Goal: Task Accomplishment & Management: Use online tool/utility

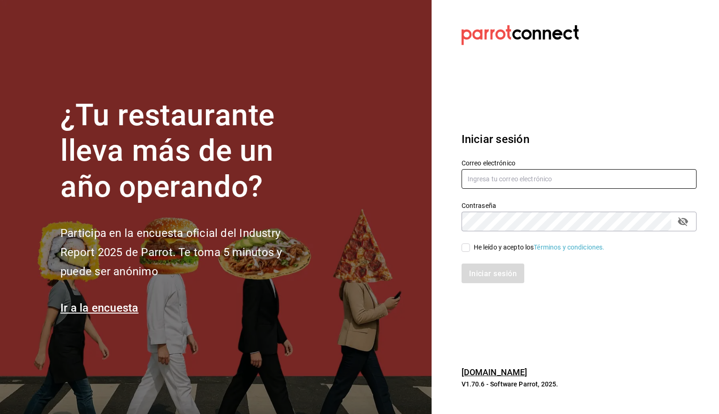
click at [509, 176] on input "text" at bounding box center [578, 179] width 235 height 20
paste input "[PERSON_NAME][EMAIL_ADDRESS][PERSON_NAME][DOMAIN_NAME]"
type input "daniela.aguilera@grupocosteno.com"
click at [467, 250] on input "He leído y acepto los Términos y condiciones." at bounding box center [465, 248] width 8 height 8
checkbox input "true"
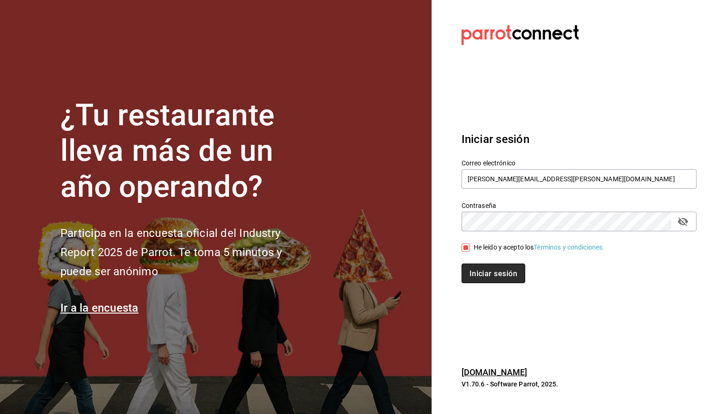
click at [480, 278] on font "Iniciar sesión" at bounding box center [493, 273] width 48 height 9
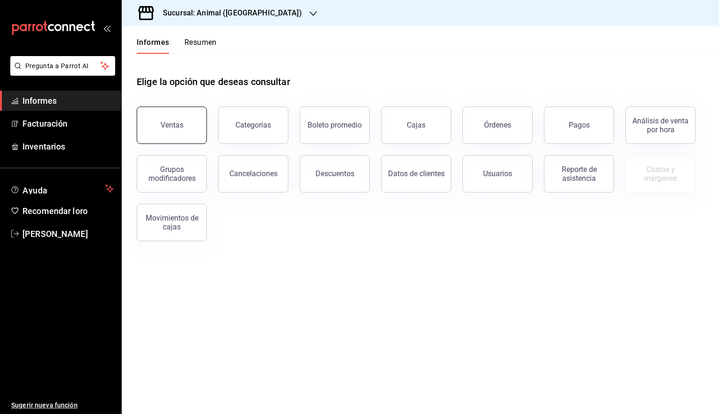
click at [151, 137] on button "Ventas" at bounding box center [172, 125] width 70 height 37
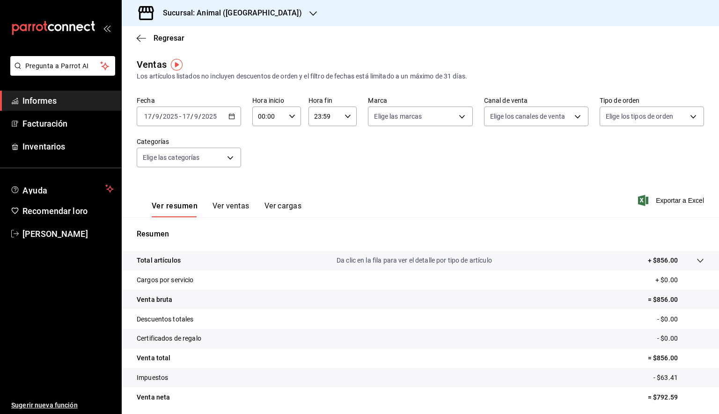
click at [230, 118] on icon "button" at bounding box center [231, 116] width 7 height 7
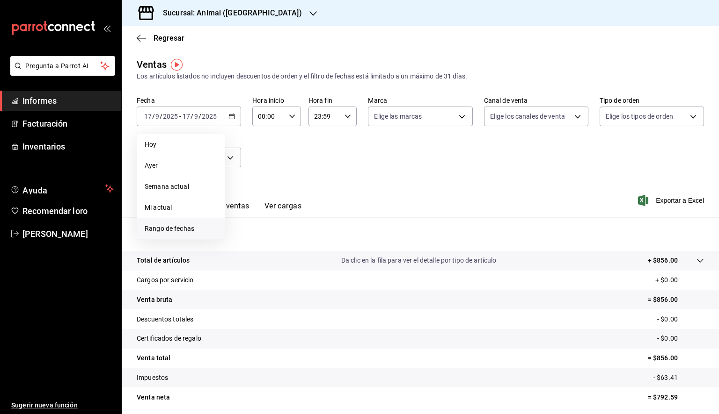
click at [157, 229] on font "Rango de fechas" at bounding box center [170, 228] width 50 height 7
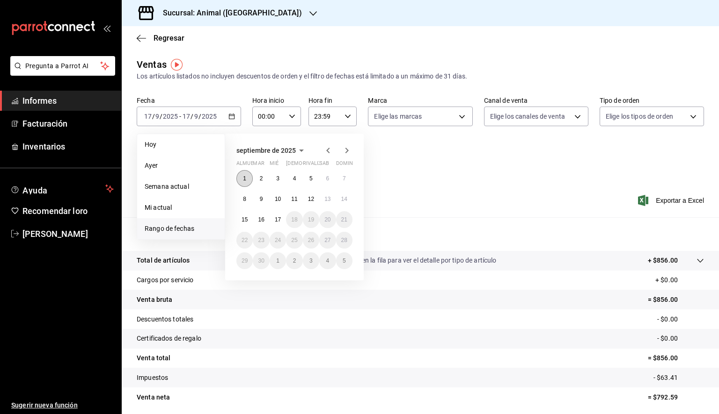
click at [242, 178] on button "1" at bounding box center [244, 178] width 16 height 17
click at [279, 217] on font "17" at bounding box center [278, 220] width 6 height 7
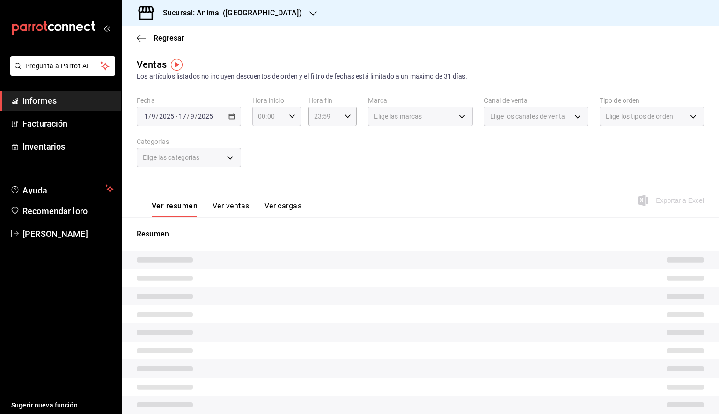
click at [289, 115] on icon "button" at bounding box center [292, 116] width 7 height 7
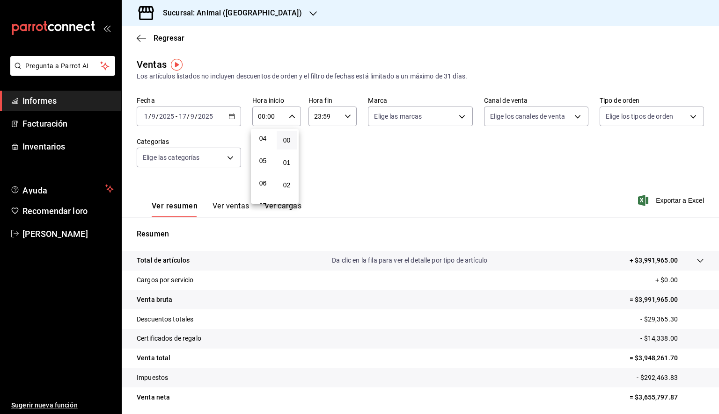
scroll to position [94, 0]
click at [263, 156] on button "05" at bounding box center [263, 159] width 20 height 19
type input "05:00"
click at [359, 159] on div at bounding box center [359, 207] width 719 height 414
click at [333, 123] on input "23:59" at bounding box center [324, 116] width 33 height 19
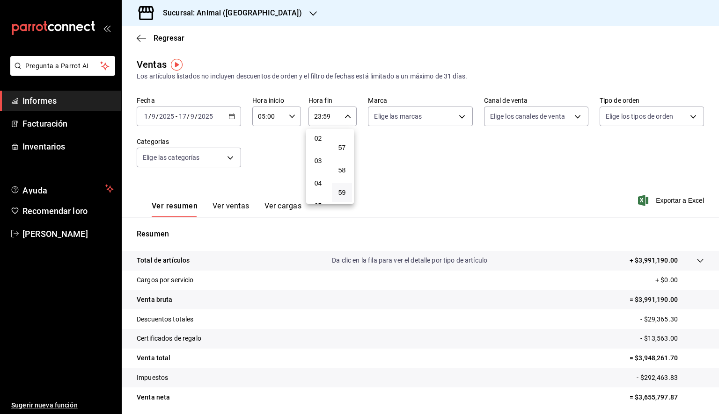
scroll to position [94, 0]
click at [322, 159] on span "05" at bounding box center [317, 158] width 9 height 7
click at [344, 148] on button "00" at bounding box center [342, 140] width 20 height 19
type input "05:00"
drag, startPoint x: 386, startPoint y: 128, endPoint x: 392, endPoint y: 125, distance: 6.9
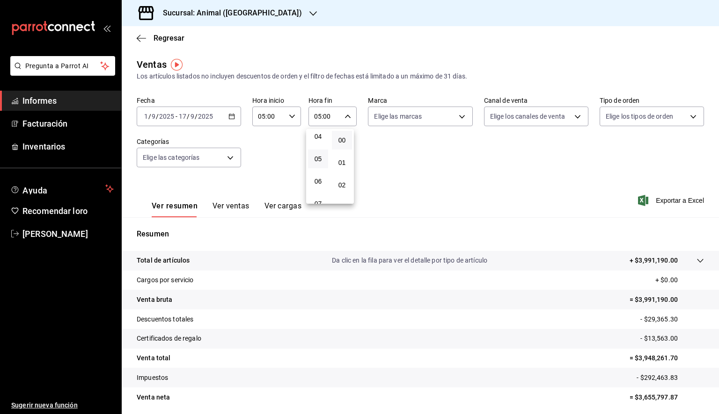
click at [388, 127] on div at bounding box center [359, 207] width 719 height 414
click at [393, 123] on div "00 01 02 03 04 05 06 07 08 09 10 11 12 13 14 15 16 17 18 19 20 21 22 23 00 01 0…" at bounding box center [359, 209] width 719 height 412
click at [438, 117] on body "Pregunta a Parrot AI Informes Facturación Inventarios Ayuda Recomendar loro [PE…" at bounding box center [359, 207] width 719 height 414
click at [411, 158] on div "Ver todas" at bounding box center [395, 152] width 48 height 20
type input "98bba0fd-3ba1-42e0-bfa8-4188b5c89202"
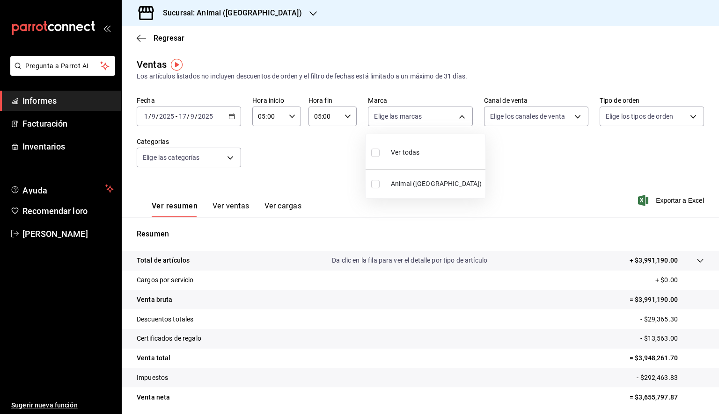
checkbox input "true"
click at [581, 161] on div at bounding box center [359, 207] width 719 height 414
click at [655, 201] on font "Exportar a Excel" at bounding box center [679, 200] width 48 height 7
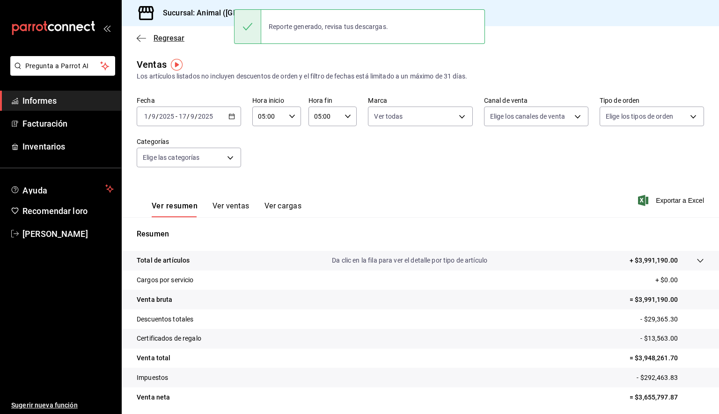
click at [143, 41] on icon "button" at bounding box center [141, 38] width 9 height 8
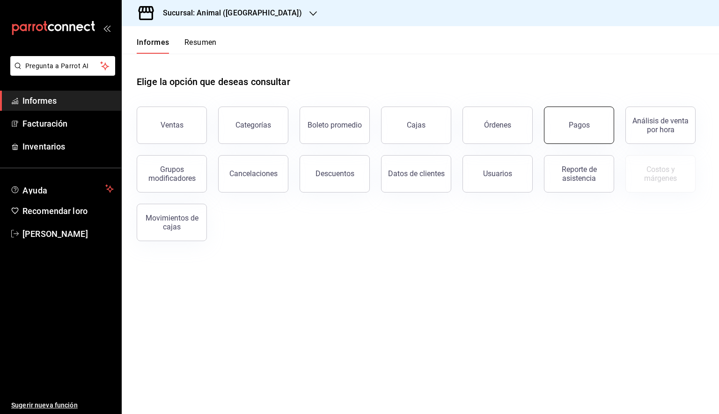
click at [575, 120] on button "Pagos" at bounding box center [579, 125] width 70 height 37
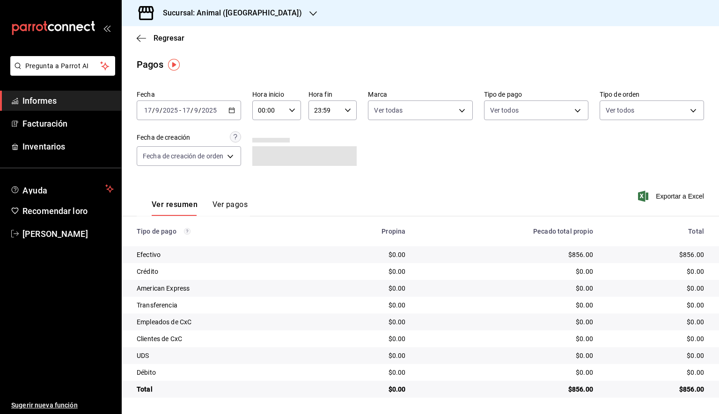
click at [236, 108] on div "[DATE] [DATE] - [DATE] [DATE]" at bounding box center [189, 111] width 104 height 20
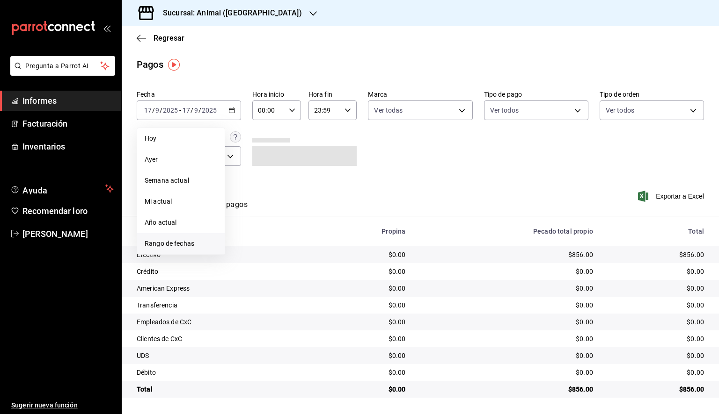
click at [164, 242] on font "Rango de fechas" at bounding box center [170, 243] width 50 height 7
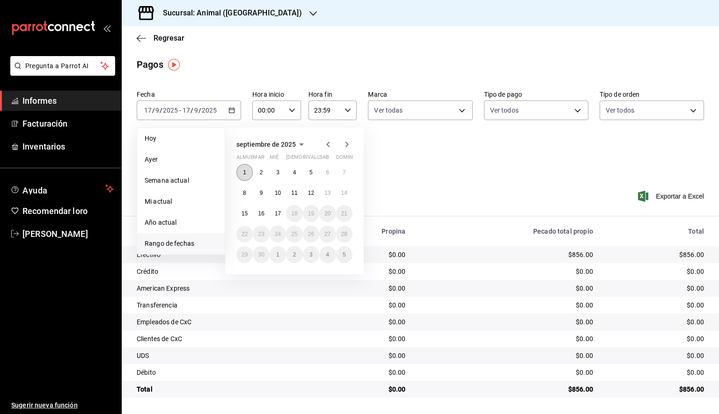
click at [246, 171] on font "1" at bounding box center [244, 172] width 3 height 7
click at [279, 212] on font "17" at bounding box center [278, 214] width 6 height 7
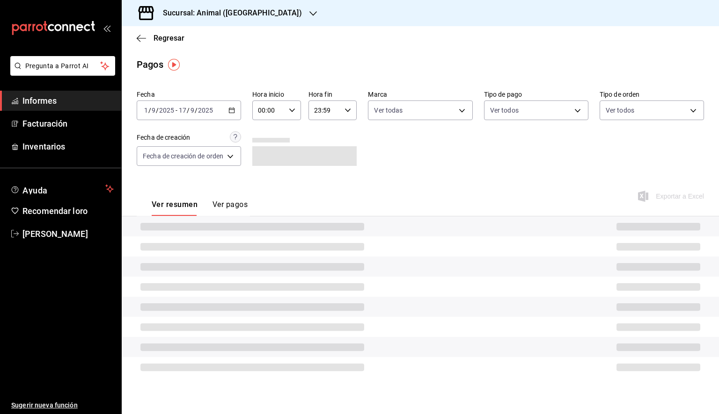
click at [296, 111] on div "00:00 Hora inicio" at bounding box center [276, 111] width 49 height 20
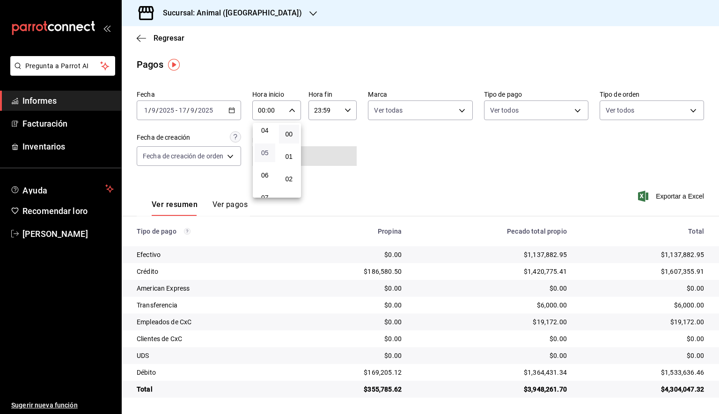
click at [269, 155] on span "05" at bounding box center [264, 152] width 9 height 7
type input "05:00"
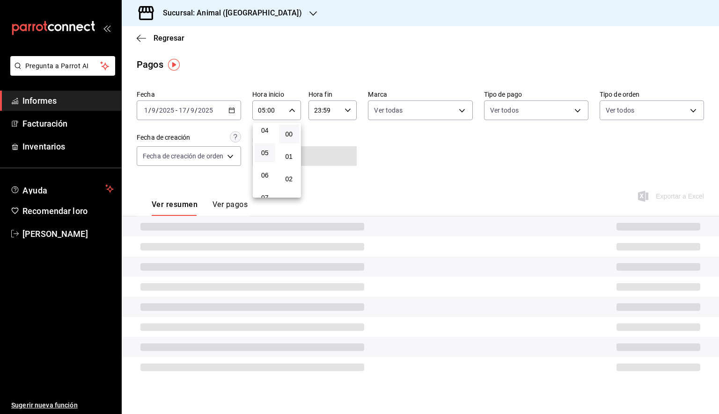
click at [349, 108] on div at bounding box center [359, 207] width 719 height 414
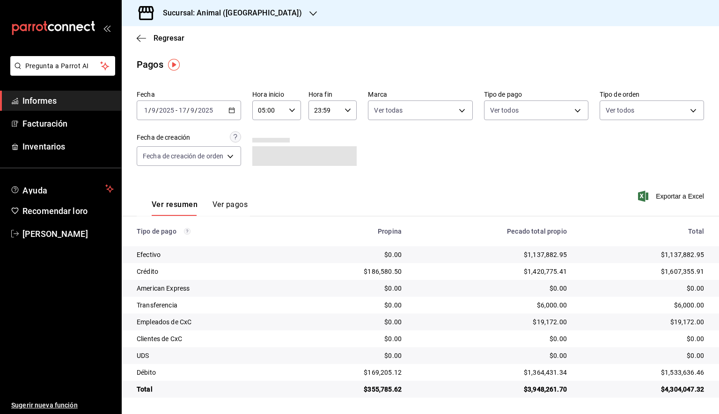
click at [346, 111] on icon "button" at bounding box center [347, 110] width 7 height 7
click at [322, 149] on font "05" at bounding box center [320, 147] width 7 height 7
click at [353, 137] on button "00" at bounding box center [345, 134] width 21 height 19
type input "05:00"
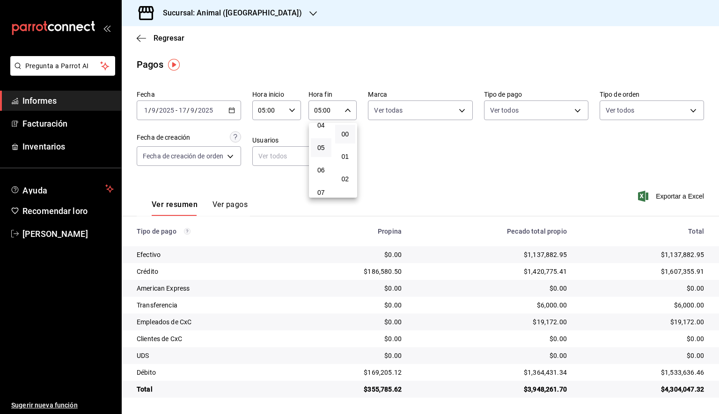
click at [354, 137] on button "00" at bounding box center [345, 134] width 21 height 19
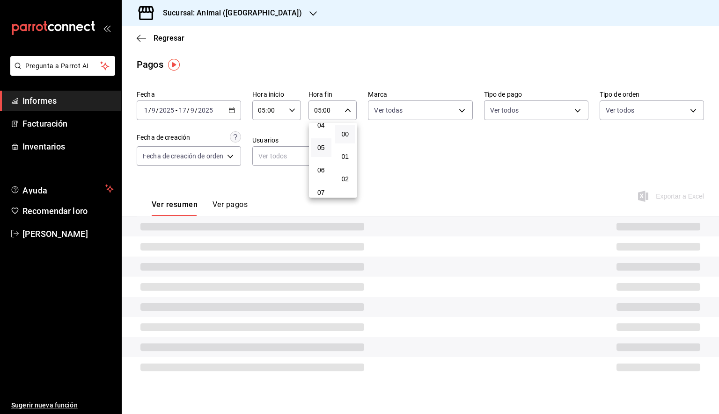
click at [454, 143] on div at bounding box center [359, 207] width 719 height 414
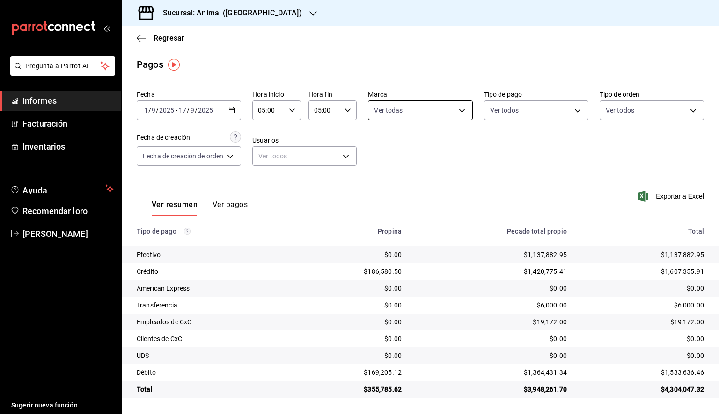
click at [428, 112] on body "Pregunta a Parrot AI Informes Facturación Inventarios Ayuda Recomendar loro [PE…" at bounding box center [359, 207] width 719 height 414
click at [421, 145] on font "Ver todas" at bounding box center [408, 146] width 29 height 7
type input "98bba0fd-3ba1-42e0-bfa8-4188b5c89202"
checkbox input "true"
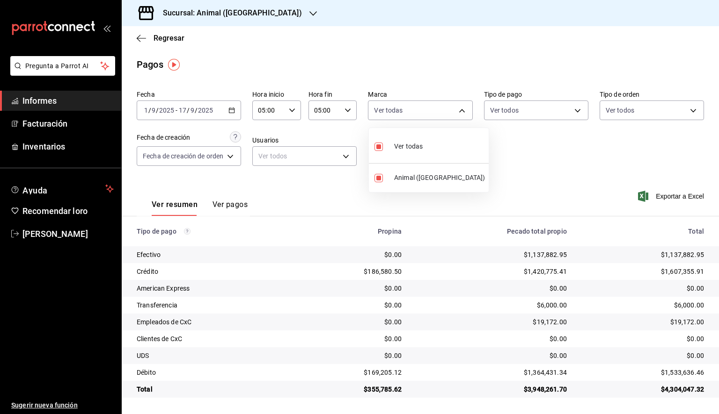
click at [659, 169] on div at bounding box center [359, 207] width 719 height 414
click at [672, 199] on font "Exportar a Excel" at bounding box center [679, 196] width 48 height 7
click at [140, 42] on icon "button" at bounding box center [141, 38] width 9 height 8
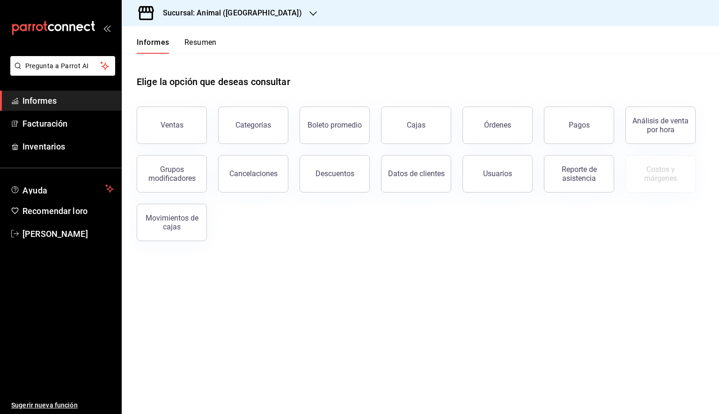
click at [257, 16] on div "Sucursal: Animal ([GEOGRAPHIC_DATA])" at bounding box center [224, 13] width 191 height 26
click at [176, 62] on font "Mochomos (Tijuana)" at bounding box center [159, 61] width 61 height 7
drag, startPoint x: 174, startPoint y: 106, endPoint x: 169, endPoint y: 130, distance: 24.9
click at [174, 106] on div "Ventas" at bounding box center [165, 119] width 81 height 49
click at [169, 130] on button "Ventas" at bounding box center [172, 125] width 70 height 37
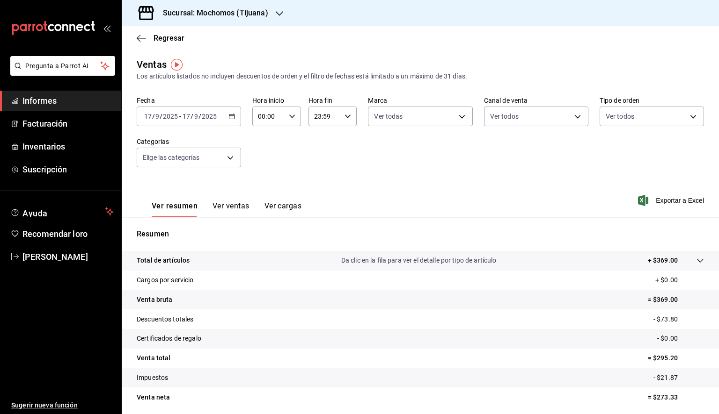
click at [231, 117] on icon "button" at bounding box center [231, 116] width 7 height 7
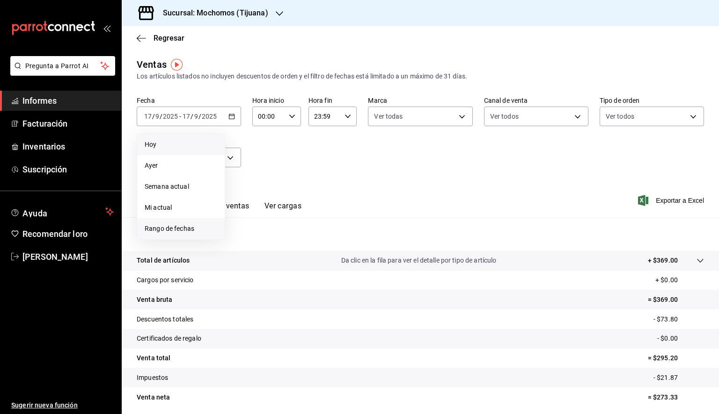
click at [164, 227] on font "Rango de fechas" at bounding box center [170, 228] width 50 height 7
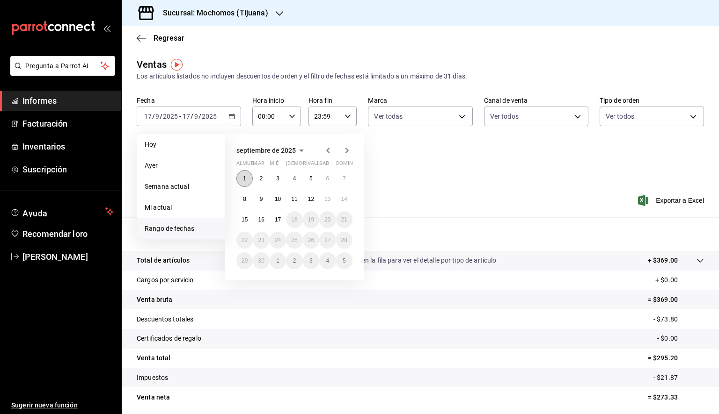
click at [248, 178] on button "1" at bounding box center [244, 178] width 16 height 17
click at [278, 215] on button "17" at bounding box center [277, 219] width 16 height 17
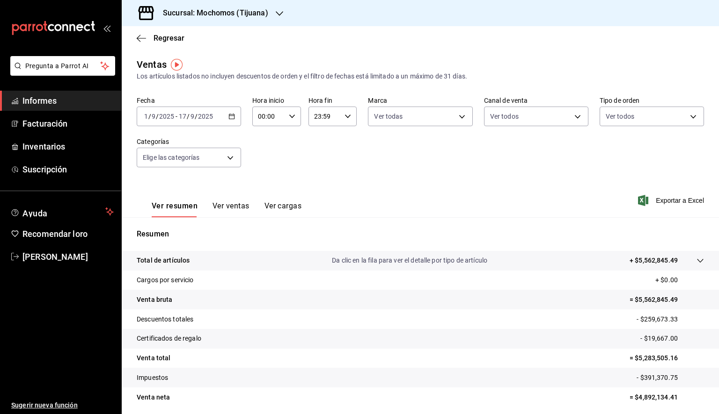
click at [289, 119] on icon "button" at bounding box center [292, 116] width 7 height 7
click at [256, 156] on button "05" at bounding box center [263, 159] width 20 height 19
type input "05:00"
click at [283, 136] on button "00" at bounding box center [286, 140] width 20 height 19
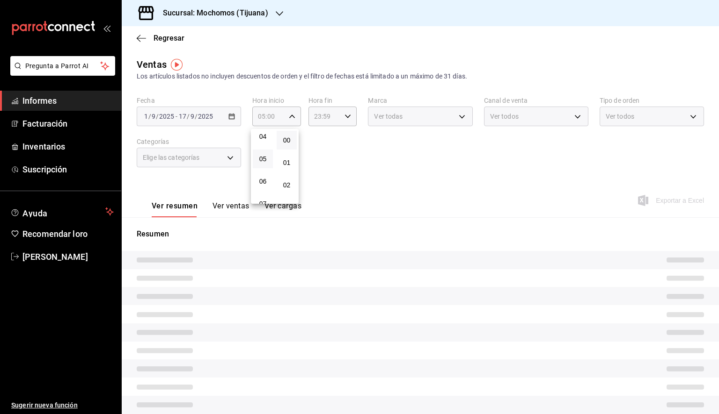
click at [319, 122] on div at bounding box center [359, 207] width 719 height 414
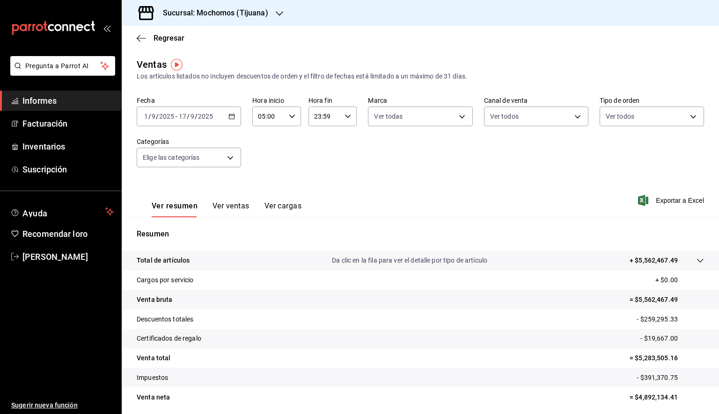
click at [325, 121] on input "23:59" at bounding box center [324, 116] width 33 height 19
click at [314, 158] on font "05" at bounding box center [317, 153] width 7 height 7
click at [345, 139] on span "00" at bounding box center [341, 140] width 9 height 7
type input "05:00"
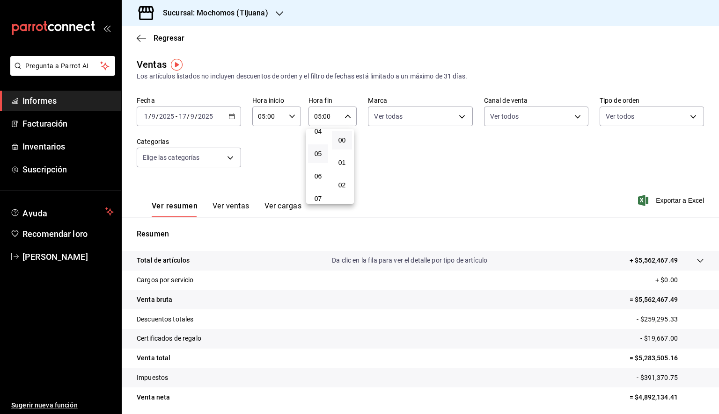
click at [429, 114] on div at bounding box center [359, 207] width 719 height 414
click at [423, 116] on body "Pregunta a Parrot AI Informes Facturación Inventarios Suscripción Ayuda Recomen…" at bounding box center [359, 207] width 719 height 414
click at [405, 145] on div "Ver todas" at bounding box center [395, 152] width 48 height 20
type input "c300ab0f-4e96-434a-ab79-9fec8b673c9f"
checkbox input "true"
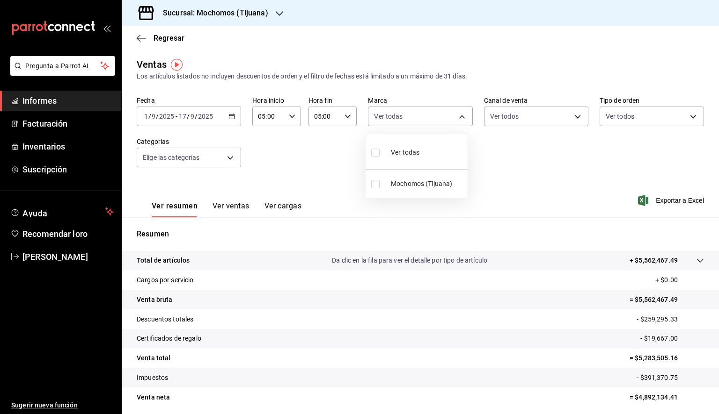
checkbox input "true"
drag, startPoint x: 540, startPoint y: 177, endPoint x: 552, endPoint y: 184, distance: 14.3
click at [542, 177] on div at bounding box center [359, 207] width 719 height 414
click at [656, 200] on font "Exportar a Excel" at bounding box center [679, 200] width 48 height 7
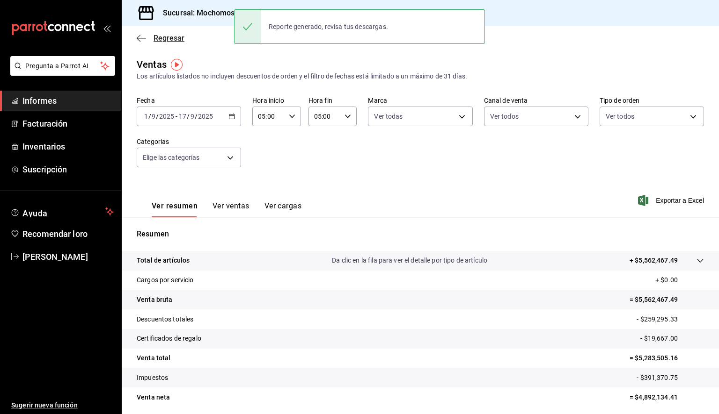
click at [141, 39] on icon "button" at bounding box center [141, 38] width 9 height 8
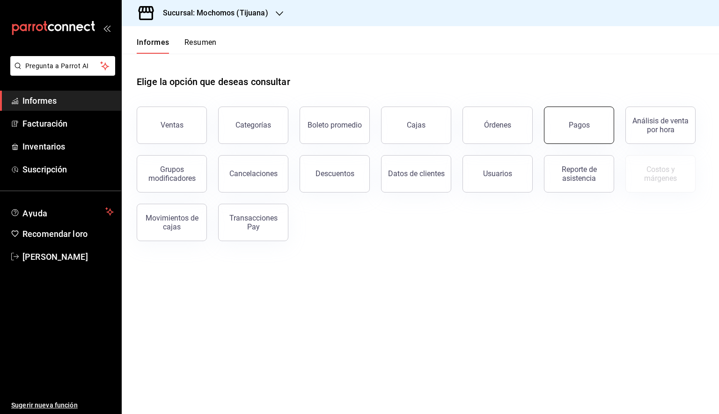
click at [564, 123] on button "Pagos" at bounding box center [579, 125] width 70 height 37
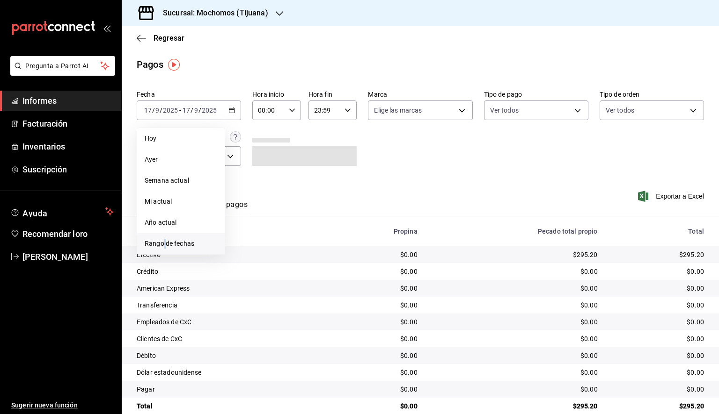
click at [164, 242] on font "Rango de fechas" at bounding box center [170, 243] width 50 height 7
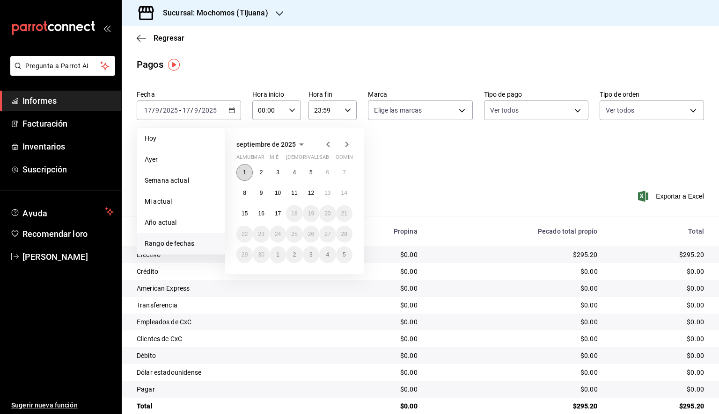
click at [243, 172] on font "1" at bounding box center [244, 172] width 3 height 7
click at [277, 215] on font "17" at bounding box center [278, 214] width 6 height 7
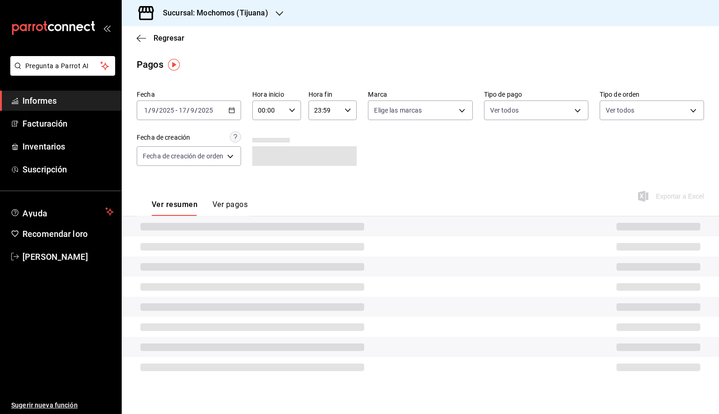
click at [292, 112] on \(Stroke\) "button" at bounding box center [292, 110] width 6 height 3
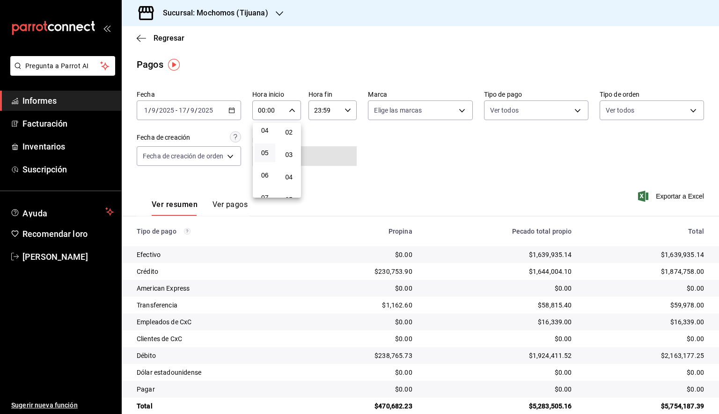
click at [268, 160] on button "05" at bounding box center [264, 153] width 21 height 19
type input "05:00"
click at [288, 136] on font "00" at bounding box center [288, 134] width 7 height 7
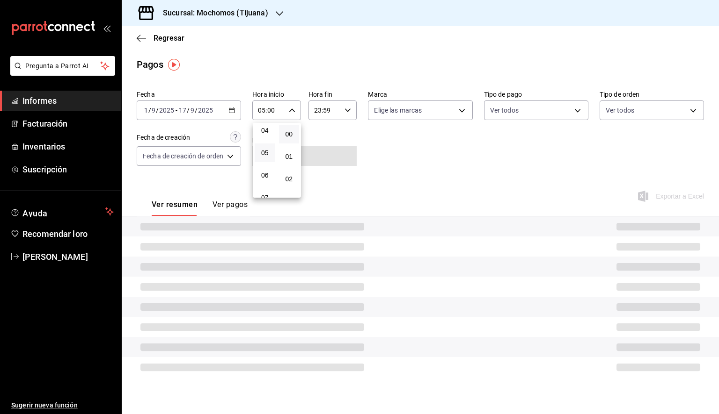
click at [344, 116] on div at bounding box center [359, 207] width 719 height 414
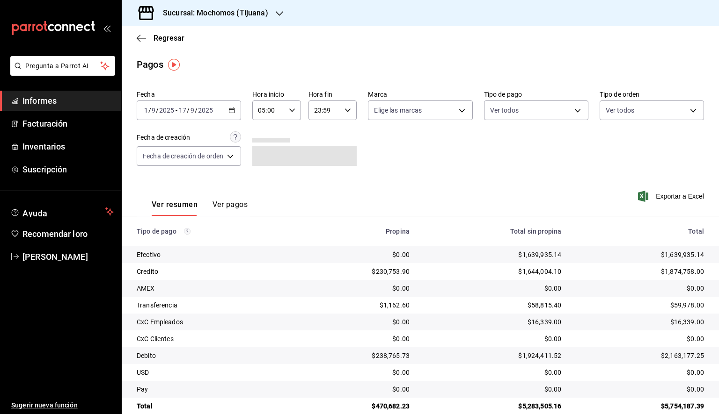
click at [341, 113] on div "23:59 Hora fin" at bounding box center [332, 111] width 49 height 20
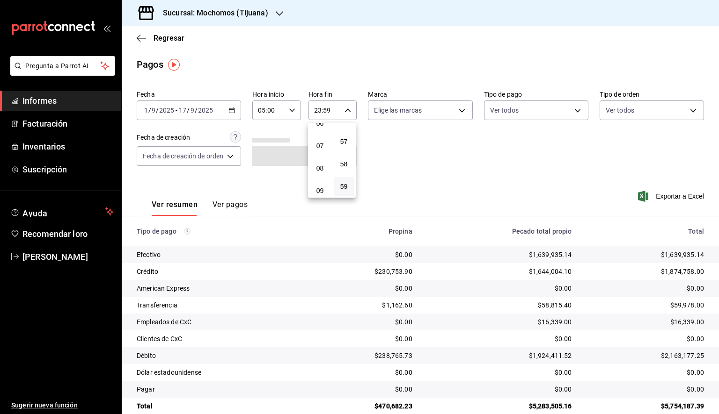
scroll to position [99, 0]
click at [320, 152] on font "05" at bounding box center [319, 147] width 7 height 7
click at [347, 137] on font "00" at bounding box center [344, 134] width 7 height 7
type input "05:00"
click at [421, 110] on div at bounding box center [359, 207] width 719 height 414
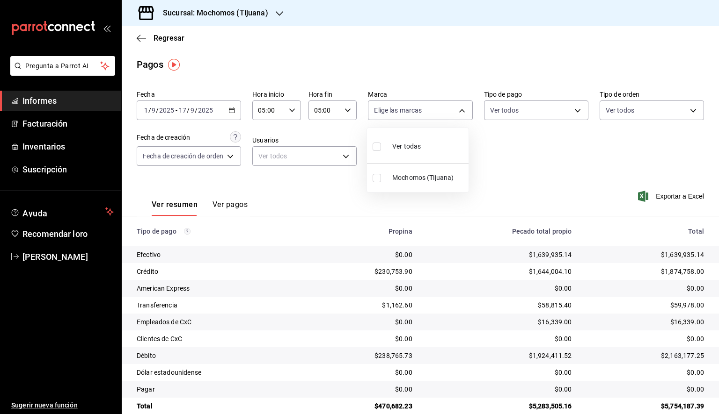
click at [419, 110] on body "Pregunta a Parrot AI Informes Facturación Inventarios Suscripción Ayuda Recomen…" at bounding box center [359, 207] width 719 height 414
click at [411, 147] on font "Ver todas" at bounding box center [406, 146] width 29 height 7
type input "c300ab0f-4e96-434a-ab79-9fec8b673c9f"
checkbox input "true"
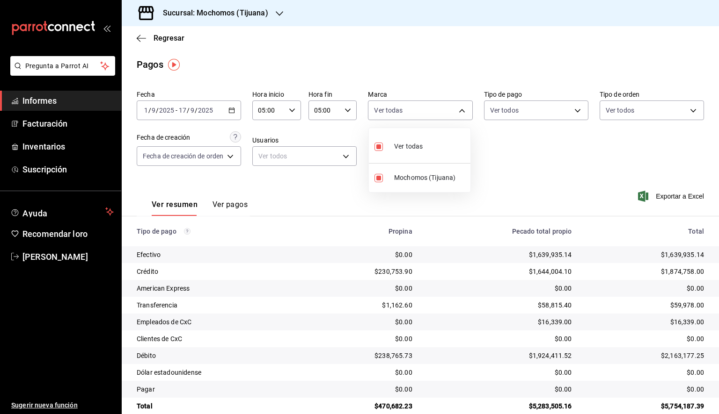
click at [520, 151] on div at bounding box center [359, 207] width 719 height 414
click at [676, 199] on font "Exportar a Excel" at bounding box center [679, 196] width 48 height 7
